Goal: Task Accomplishment & Management: Use online tool/utility

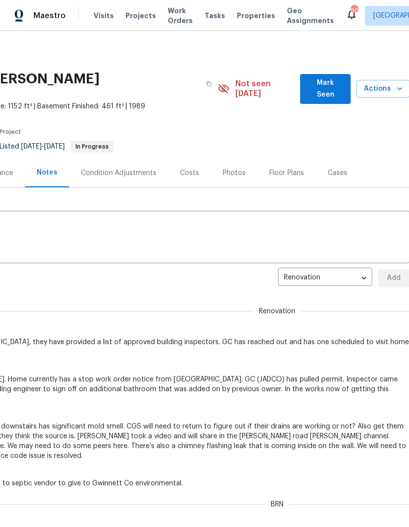
scroll to position [0, 0]
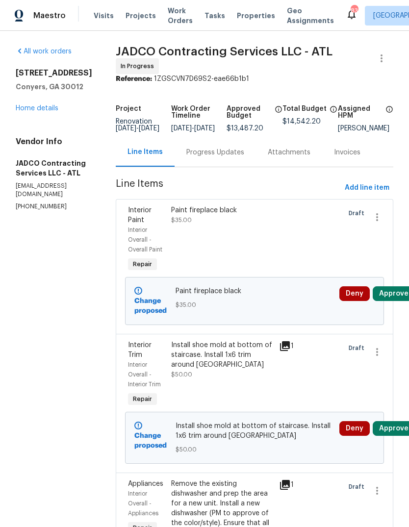
click at [238, 157] on div "Progress Updates" at bounding box center [215, 153] width 58 height 10
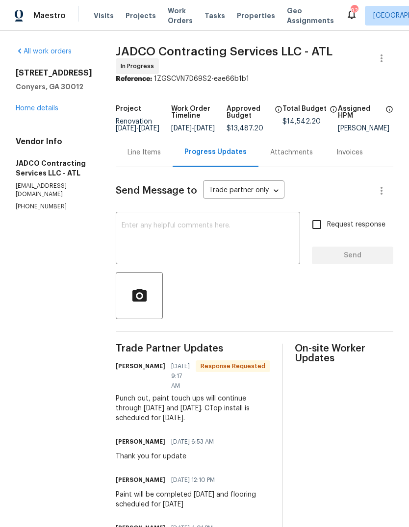
click at [268, 244] on textarea at bounding box center [208, 239] width 173 height 34
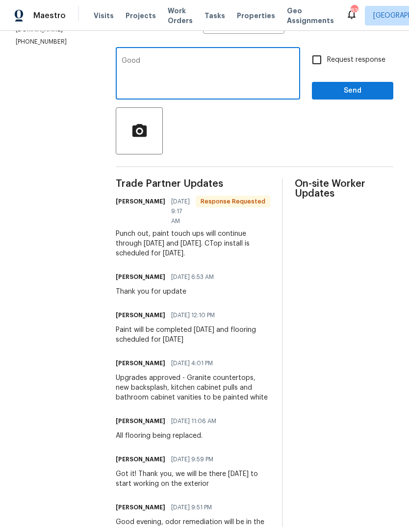
scroll to position [164, 0]
type textarea "G"
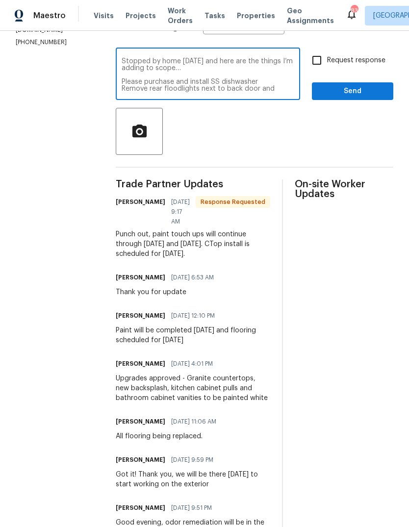
scroll to position [7, 0]
click at [149, 90] on textarea "Stopped by home [DATE] and here are the things I’m adding to scope… Please purc…" at bounding box center [208, 75] width 173 height 34
click at [276, 92] on textarea "Stopped by home [DATE] and here are the things I’m adding to scope… Please purc…" at bounding box center [208, 75] width 173 height 34
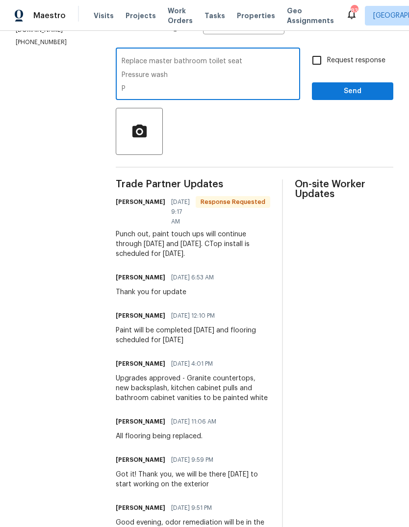
scroll to position [76, 0]
type textarea "Stopped by home [DATE] and here are the things I’m adding to scope… Please purc…"
click at [365, 94] on span "Send" at bounding box center [353, 91] width 66 height 12
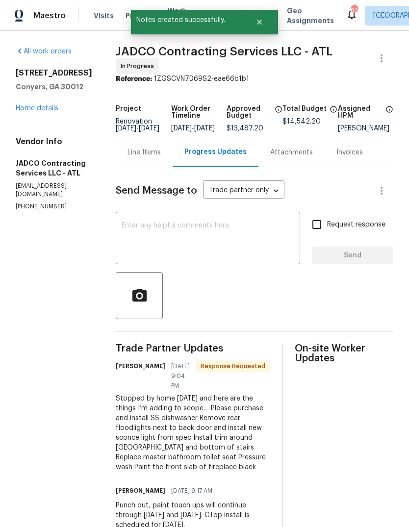
scroll to position [0, 0]
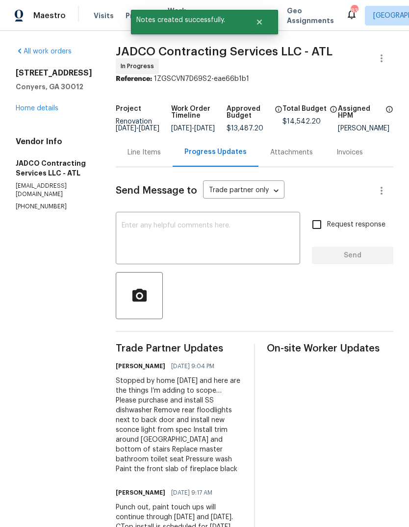
click at [160, 157] on div "Line Items" at bounding box center [144, 153] width 33 height 10
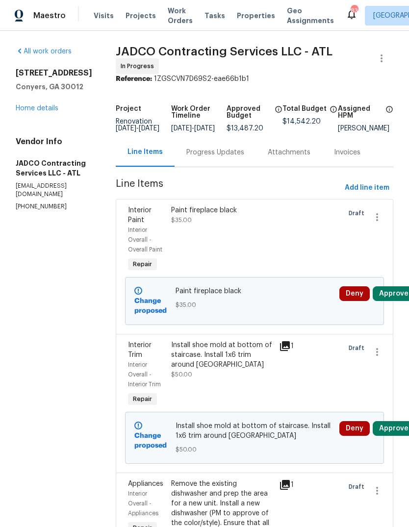
click at [32, 105] on link "Home details" at bounding box center [37, 108] width 43 height 7
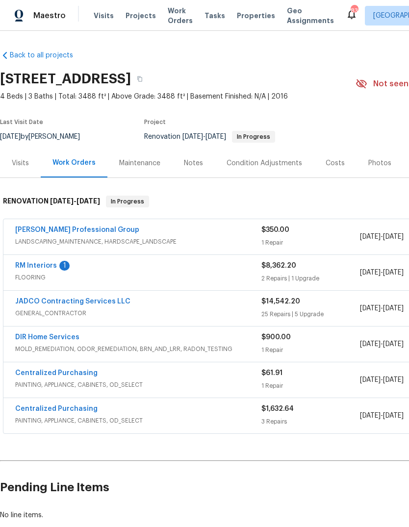
click at [30, 263] on link "RM Interiors" at bounding box center [36, 265] width 42 height 7
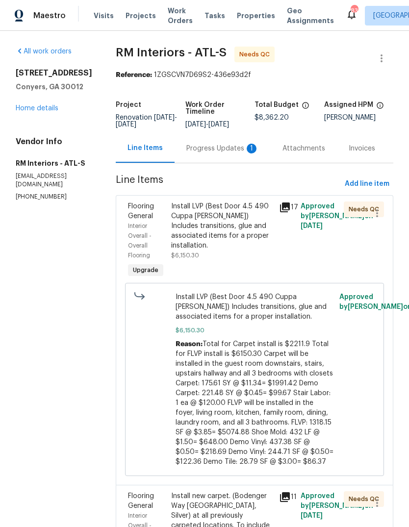
click at [238, 142] on div "Progress Updates 1" at bounding box center [223, 148] width 96 height 29
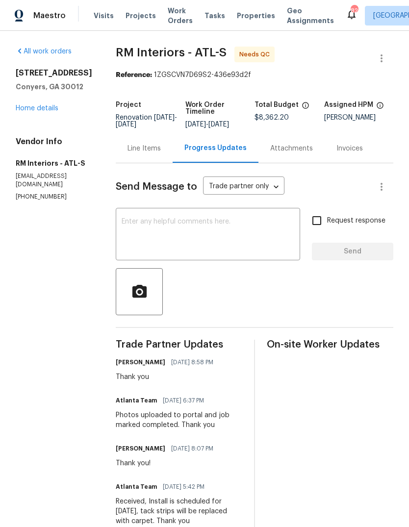
click at [147, 153] on div "Line Items" at bounding box center [144, 149] width 33 height 10
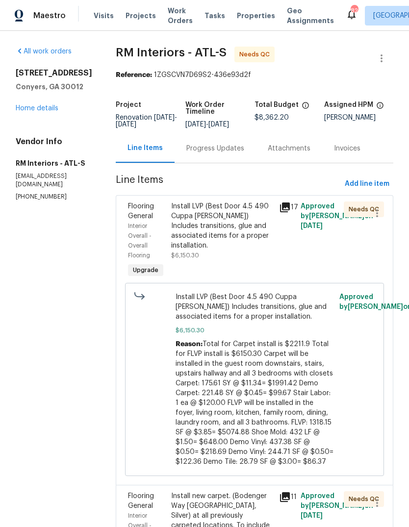
click at [249, 236] on div "Install LVP (Best Door 4.5 490 Cuppa [PERSON_NAME]) Includes transitions, glue …" at bounding box center [222, 226] width 102 height 49
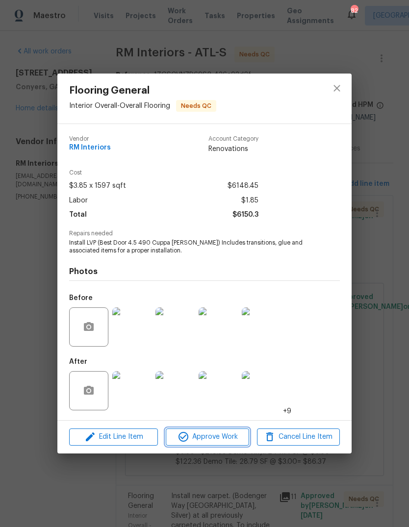
click at [234, 436] on span "Approve Work" at bounding box center [207, 437] width 77 height 12
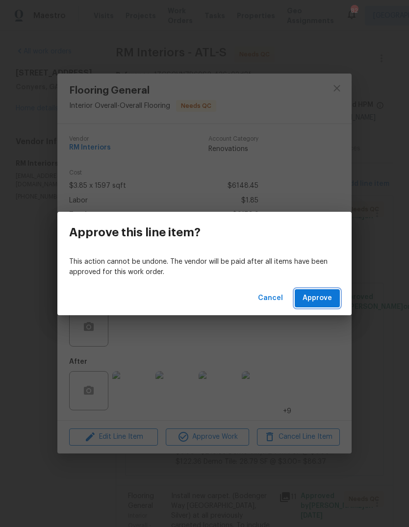
click at [331, 299] on span "Approve" at bounding box center [317, 298] width 29 height 12
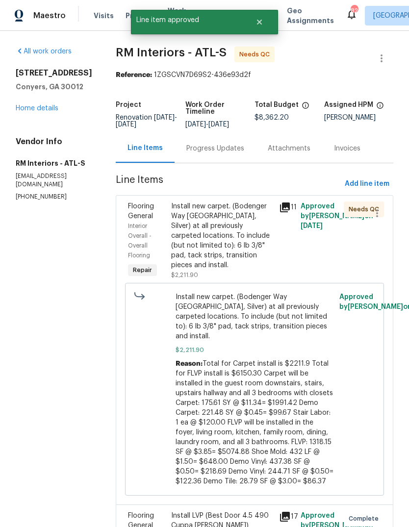
click at [240, 239] on div "Install new carpet. (Bodenger Way [GEOGRAPHIC_DATA], Silver) at all previously …" at bounding box center [222, 236] width 102 height 69
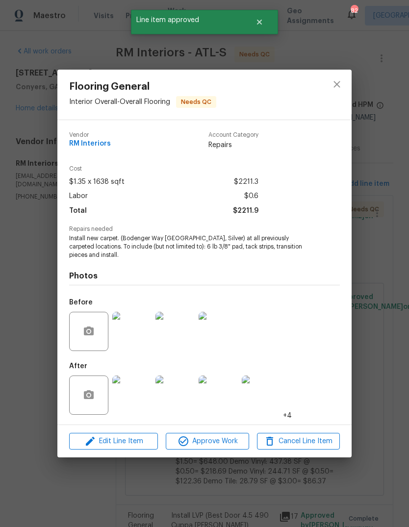
click at [239, 442] on span "Approve Work" at bounding box center [207, 442] width 77 height 12
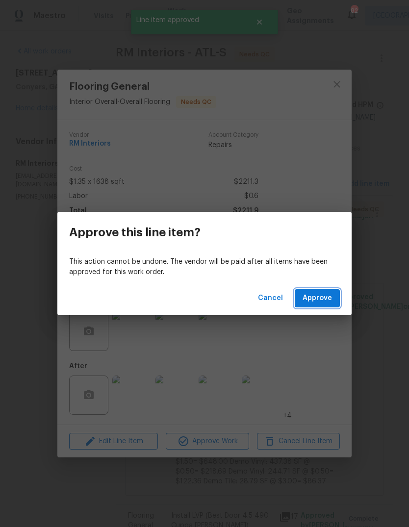
click at [335, 294] on button "Approve" at bounding box center [317, 298] width 45 height 18
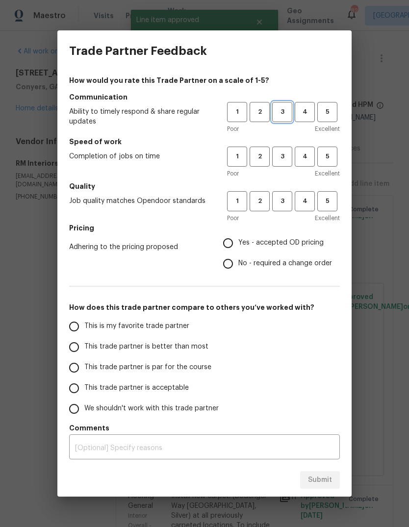
click at [285, 111] on span "3" at bounding box center [282, 111] width 18 height 11
click at [285, 157] on span "3" at bounding box center [282, 156] width 18 height 11
click at [285, 204] on span "3" at bounding box center [282, 201] width 18 height 11
click at [307, 239] on span "Yes - accepted OD pricing" at bounding box center [280, 243] width 85 height 10
click at [238, 239] on input "Yes - accepted OD pricing" at bounding box center [228, 243] width 21 height 21
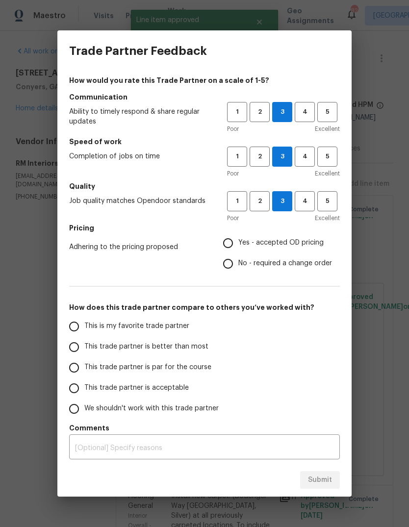
radio input "true"
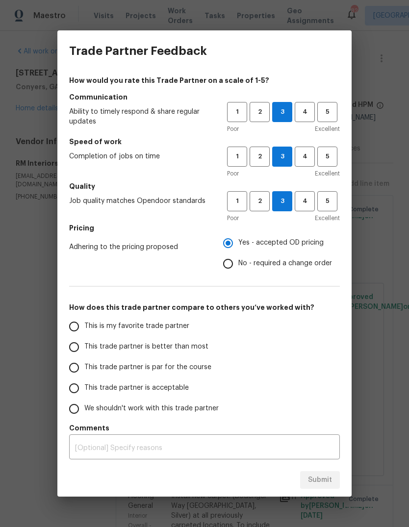
click at [83, 328] on input "This is my favorite trade partner" at bounding box center [74, 326] width 21 height 21
click at [332, 475] on span "Submit" at bounding box center [320, 480] width 24 height 12
radio input "true"
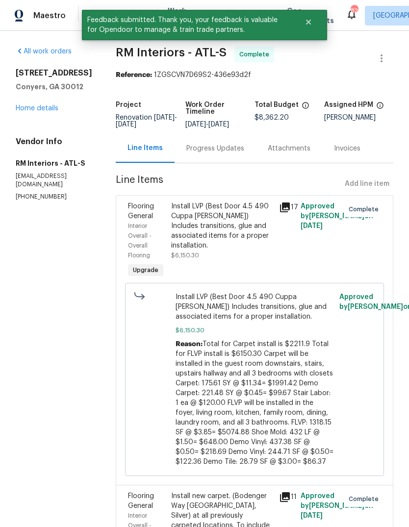
click at [34, 112] on link "Home details" at bounding box center [37, 108] width 43 height 7
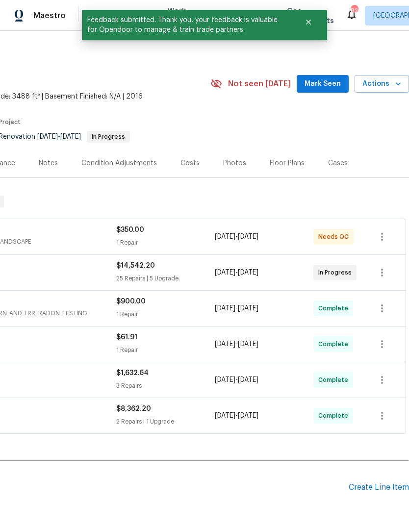
scroll to position [0, 145]
click at [325, 84] on span "Mark Seen" at bounding box center [323, 84] width 36 height 12
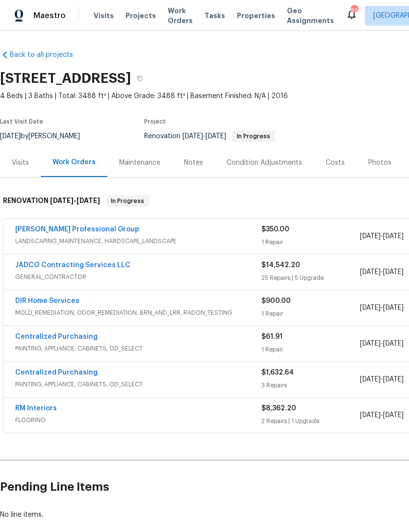
scroll to position [0, 0]
click at [202, 163] on div "Notes" at bounding box center [193, 162] width 43 height 29
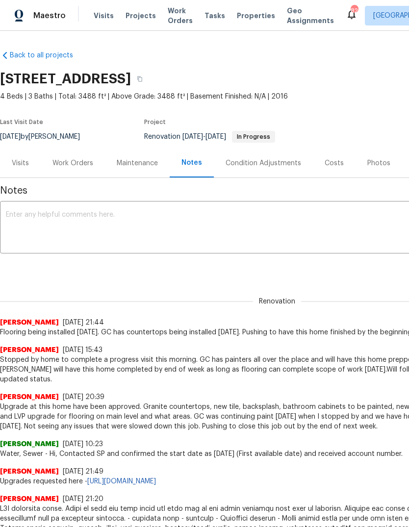
click at [275, 219] on textarea at bounding box center [277, 228] width 543 height 34
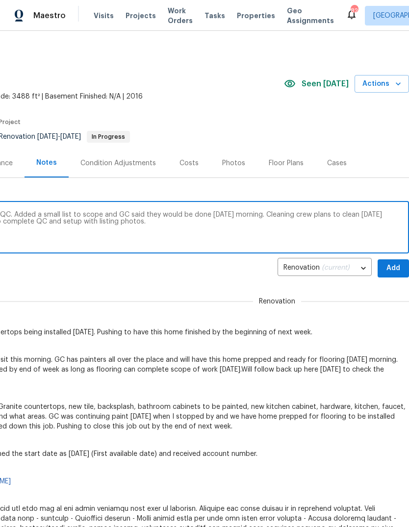
scroll to position [0, 145]
type textarea "Stopped by home [DATE] to complete pre QC. Added a small list to scope and GC s…"
click at [394, 270] on span "Add" at bounding box center [394, 268] width 16 height 12
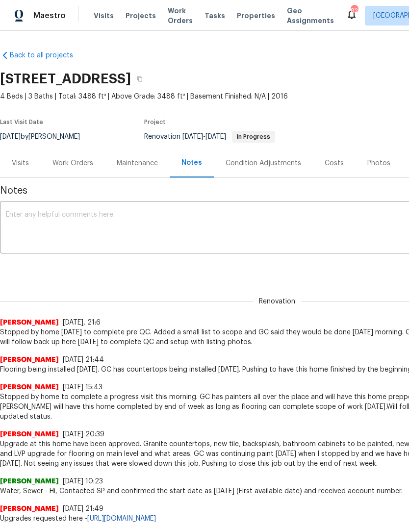
scroll to position [0, 0]
